Goal: Find specific page/section: Find specific page/section

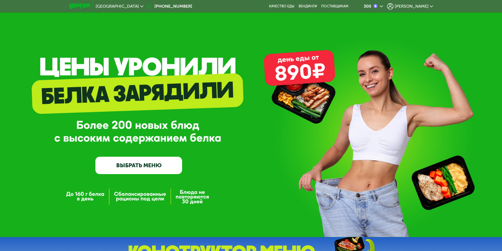
click at [383, 5] on icon at bounding box center [381, 6] width 3 height 3
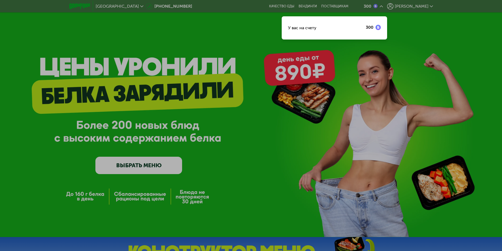
click at [432, 6] on div at bounding box center [251, 125] width 502 height 251
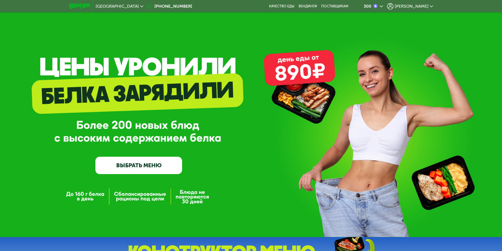
click at [432, 6] on use at bounding box center [431, 6] width 3 height 2
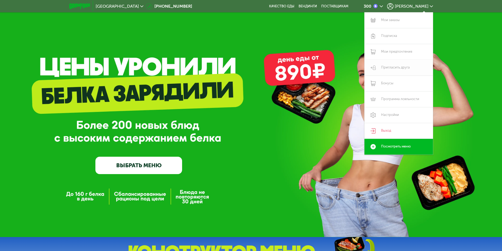
click at [394, 66] on link "Пригласить друга" at bounding box center [398, 68] width 68 height 16
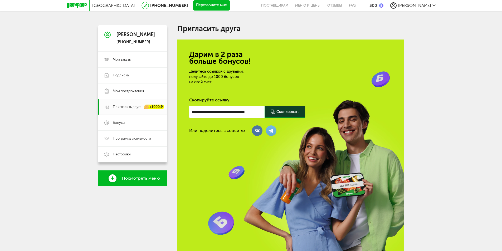
click at [294, 114] on div at bounding box center [284, 112] width 41 height 12
click at [122, 127] on link "Бонусы" at bounding box center [132, 123] width 68 height 16
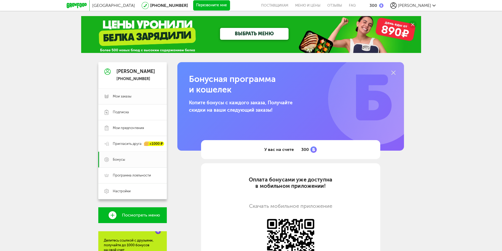
click at [125, 100] on link "Мои заказы" at bounding box center [132, 97] width 68 height 16
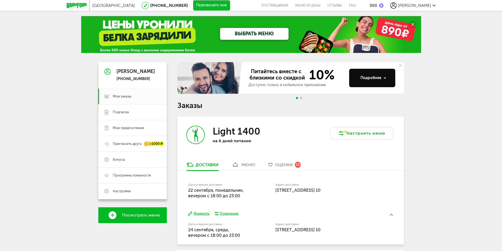
click at [382, 80] on div "Подробнее" at bounding box center [373, 77] width 26 height 5
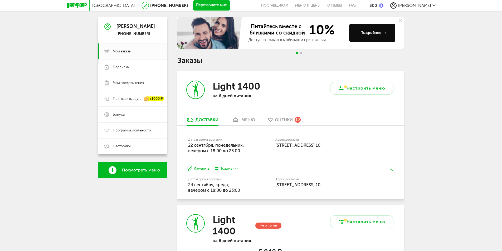
scroll to position [71, 0]
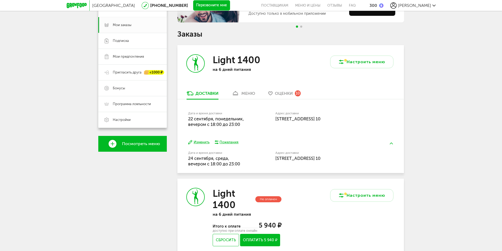
click at [246, 93] on div "меню" at bounding box center [248, 93] width 14 height 5
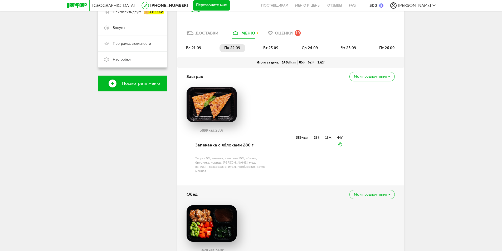
scroll to position [130, 0]
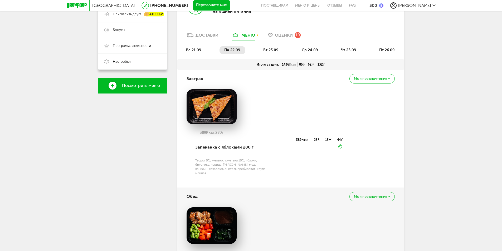
click at [274, 50] on span "вт 23.09" at bounding box center [270, 50] width 15 height 4
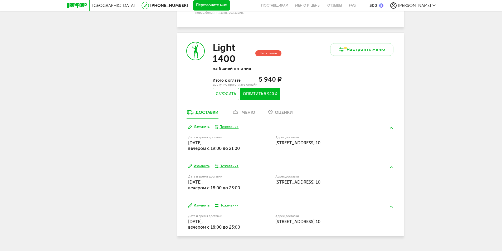
scroll to position [691, 0]
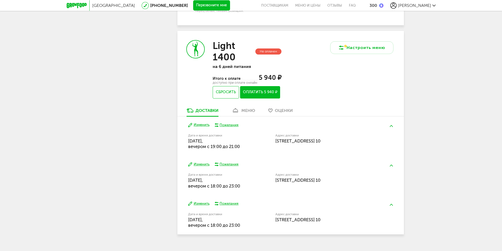
click at [244, 108] on div "меню" at bounding box center [248, 110] width 14 height 5
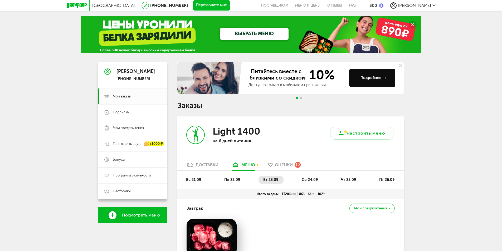
click at [296, 82] on div "Питайтесь вместе с близкими со скидкой 10% Доступно только в мобильном приложен…" at bounding box center [294, 78] width 102 height 32
